Goal: Navigation & Orientation: Find specific page/section

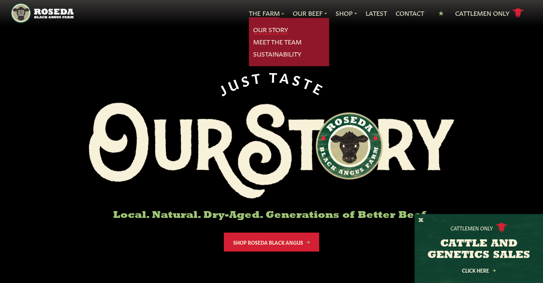
click at [267, 29] on link "Our Story" at bounding box center [270, 29] width 35 height 9
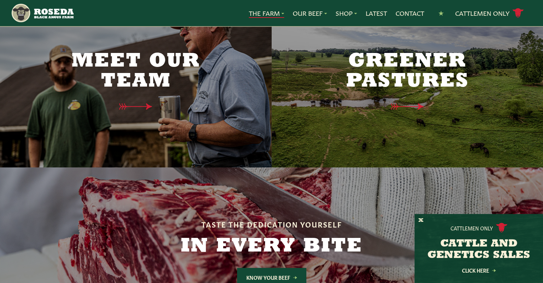
scroll to position [1858, 0]
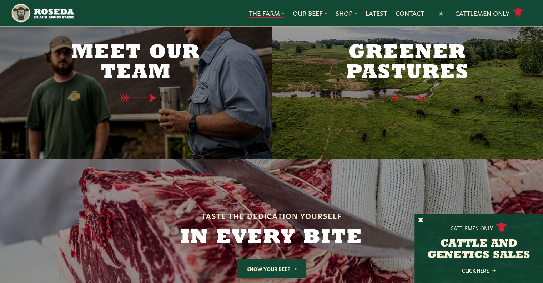
click at [124, 94] on icon at bounding box center [142, 98] width 52 height 8
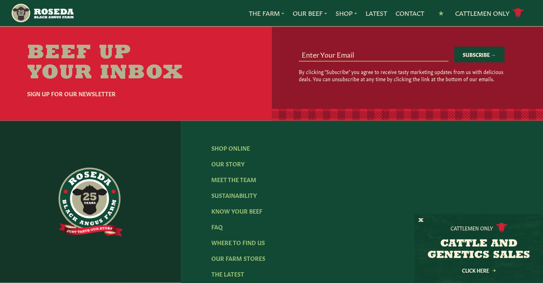
scroll to position [939, 0]
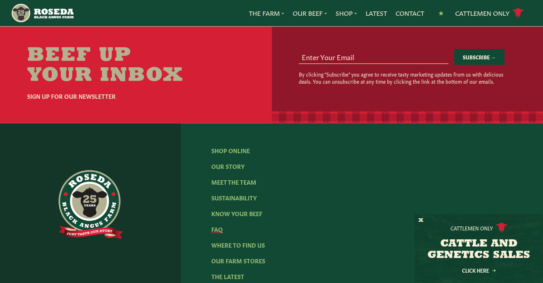
click at [215, 225] on link "FAQ" at bounding box center [217, 229] width 11 height 8
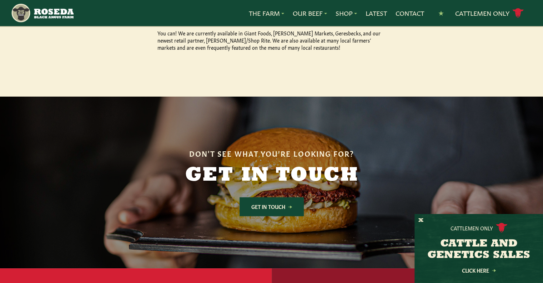
scroll to position [829, 0]
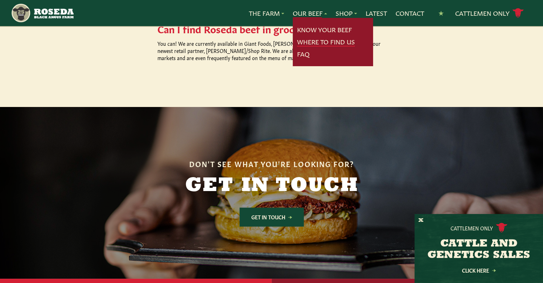
click at [324, 40] on link "Where To Find Us" at bounding box center [326, 41] width 58 height 9
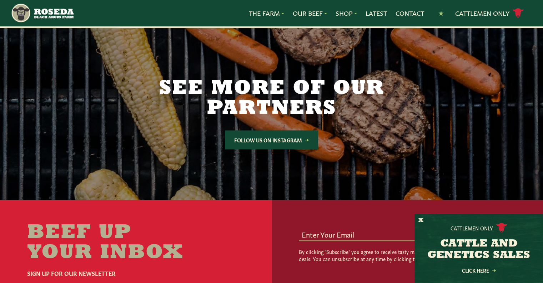
scroll to position [1286, 0]
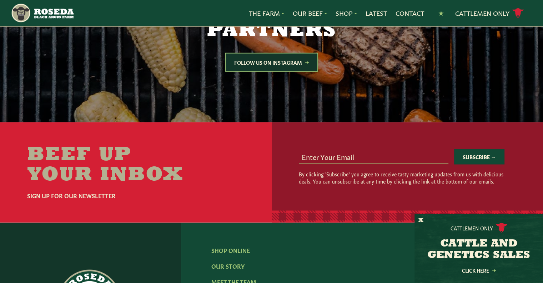
click at [300, 63] on link "Follow Us on Instagram" at bounding box center [271, 62] width 93 height 19
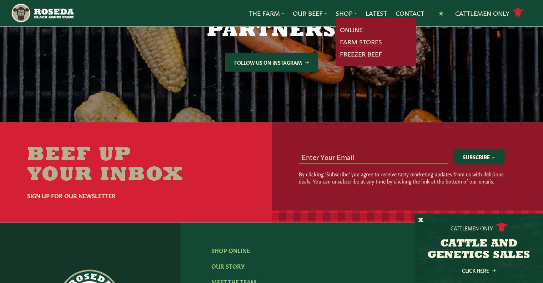
click at [350, 40] on link "Farm Stores" at bounding box center [361, 41] width 42 height 9
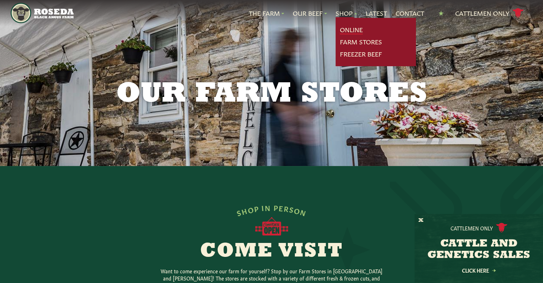
click at [346, 29] on link "Online" at bounding box center [351, 29] width 23 height 9
